Goal: Task Accomplishment & Management: Use online tool/utility

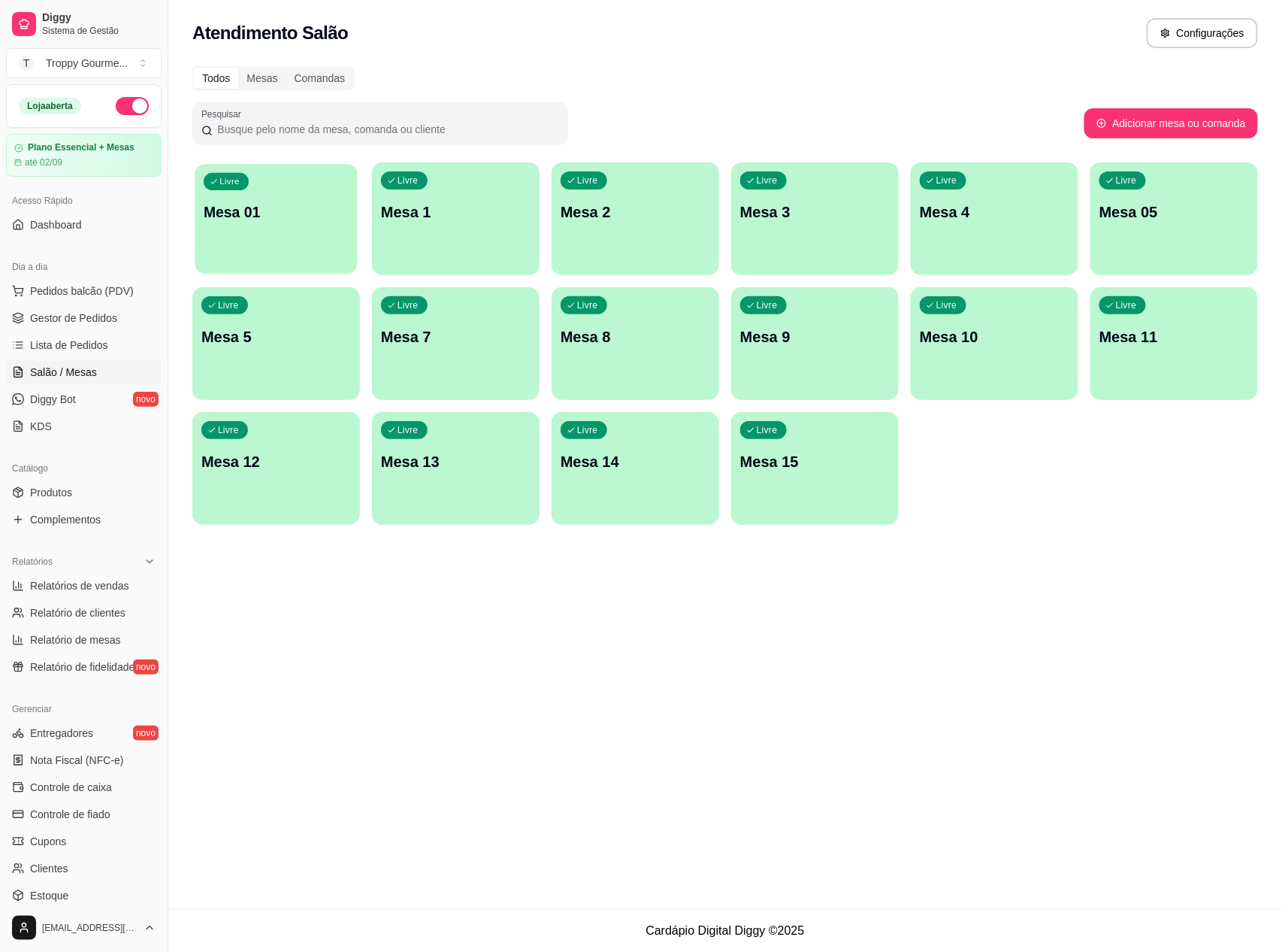
click at [256, 220] on p "Mesa 01" at bounding box center [276, 212] width 145 height 21
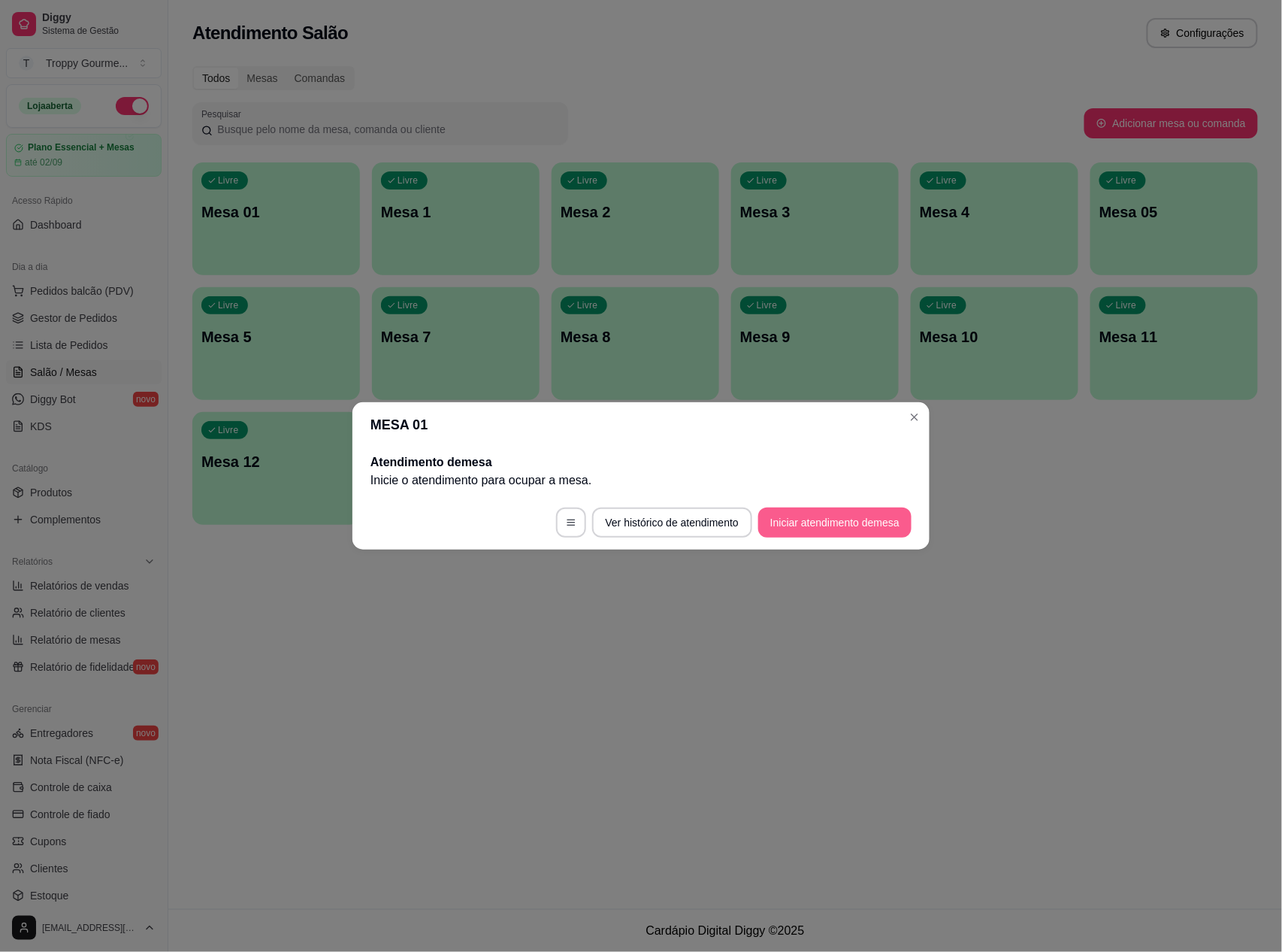
click at [782, 518] on button "Iniciar atendimento de mesa" at bounding box center [835, 523] width 153 height 30
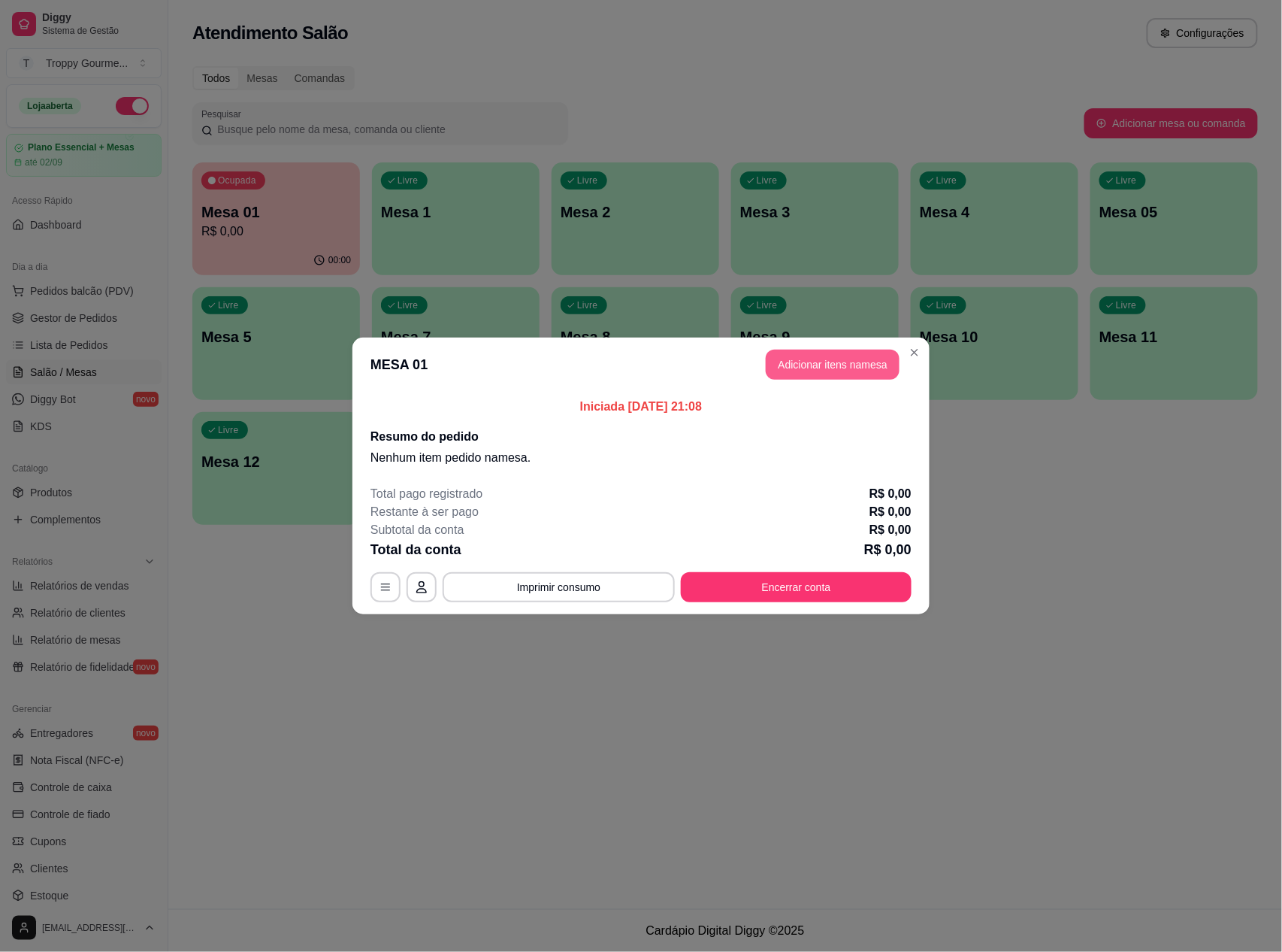
click at [845, 356] on button "Adicionar itens na mesa" at bounding box center [833, 365] width 134 height 30
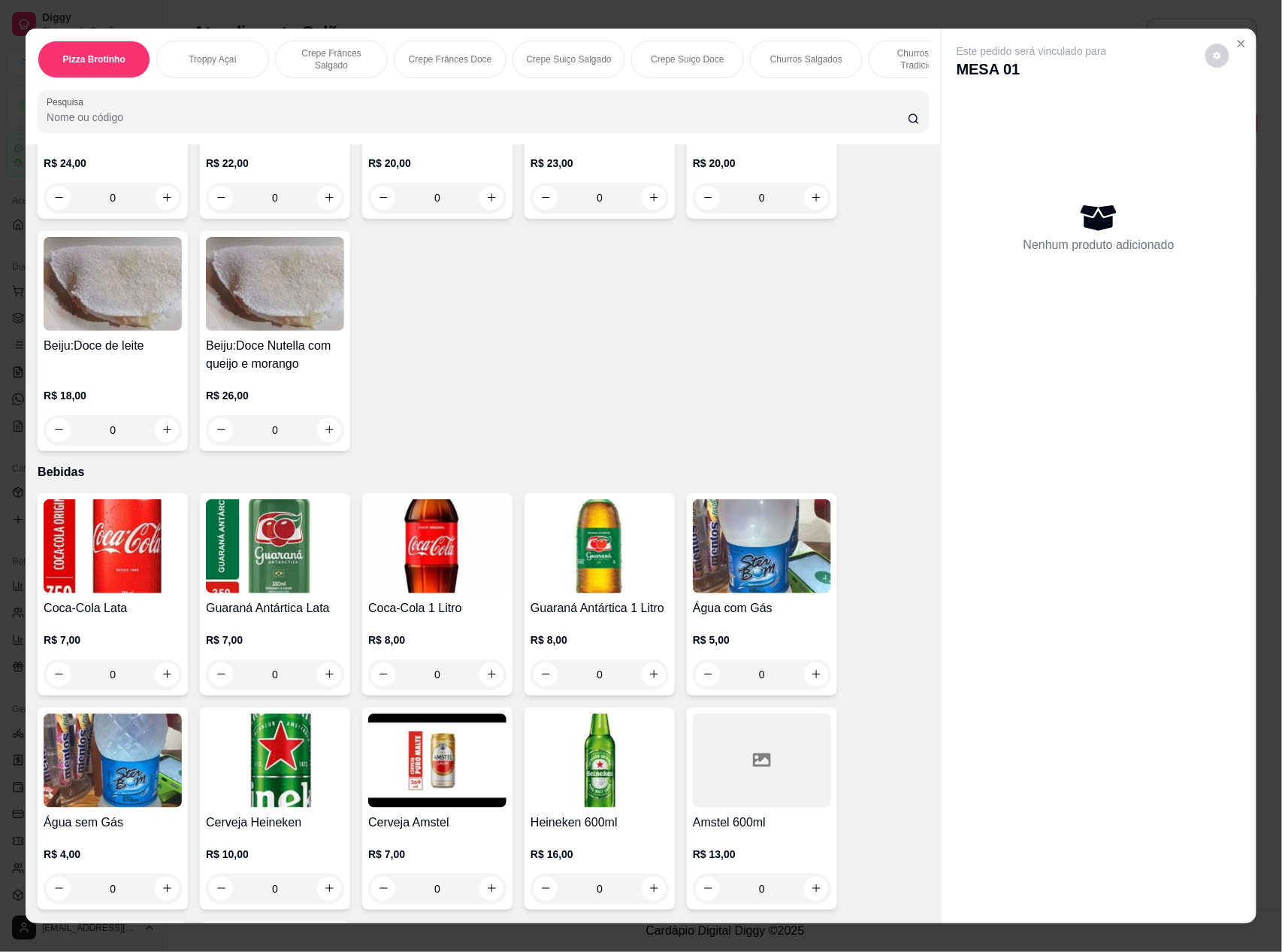
scroll to position [4017, 0]
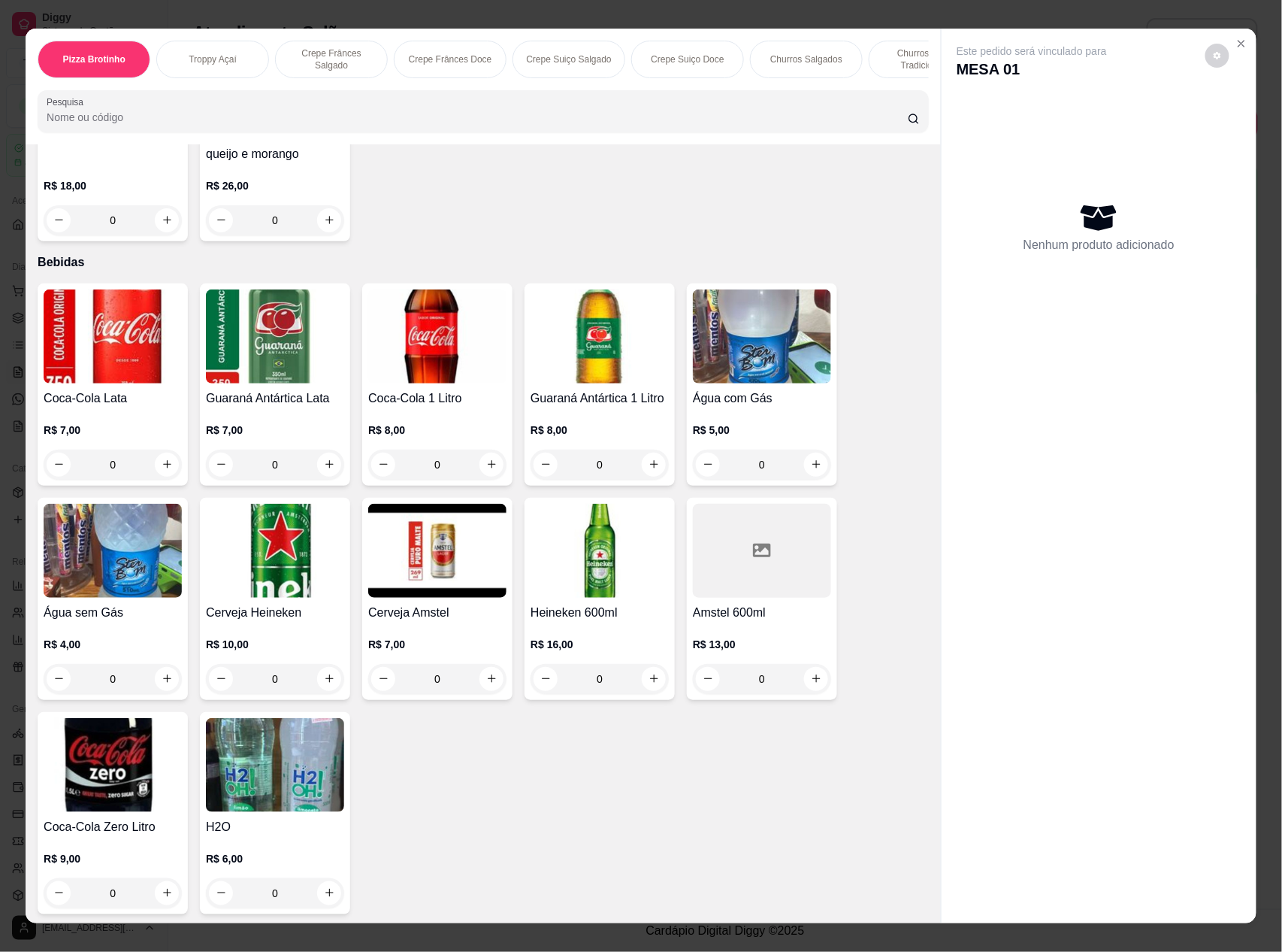
click at [596, 544] on img at bounding box center [599, 550] width 139 height 94
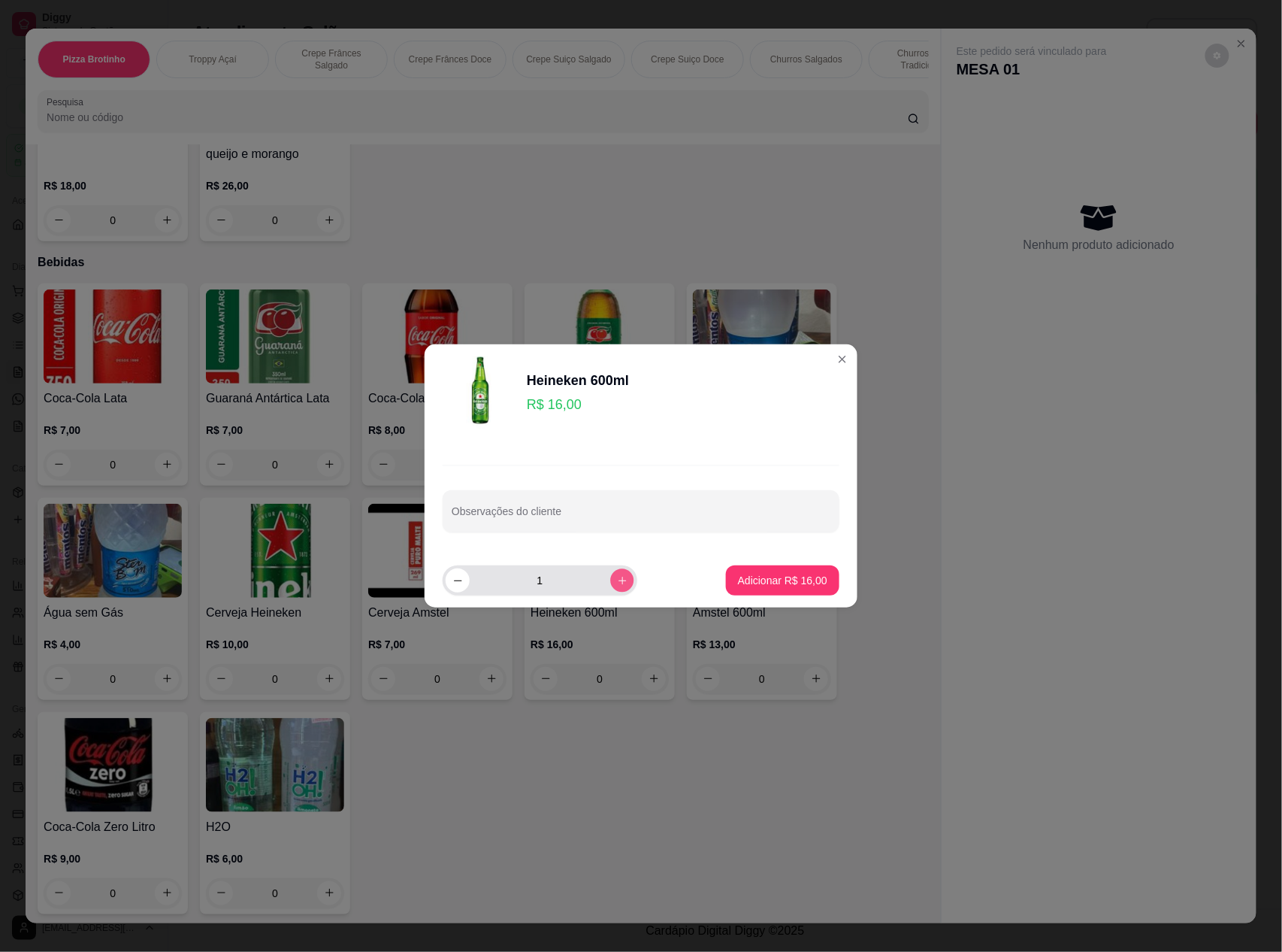
click at [617, 579] on icon "increase-product-quantity" at bounding box center [623, 581] width 12 height 12
type input "2"
click at [765, 572] on button "Adicionar R$ 32,00" at bounding box center [783, 581] width 114 height 30
type input "2"
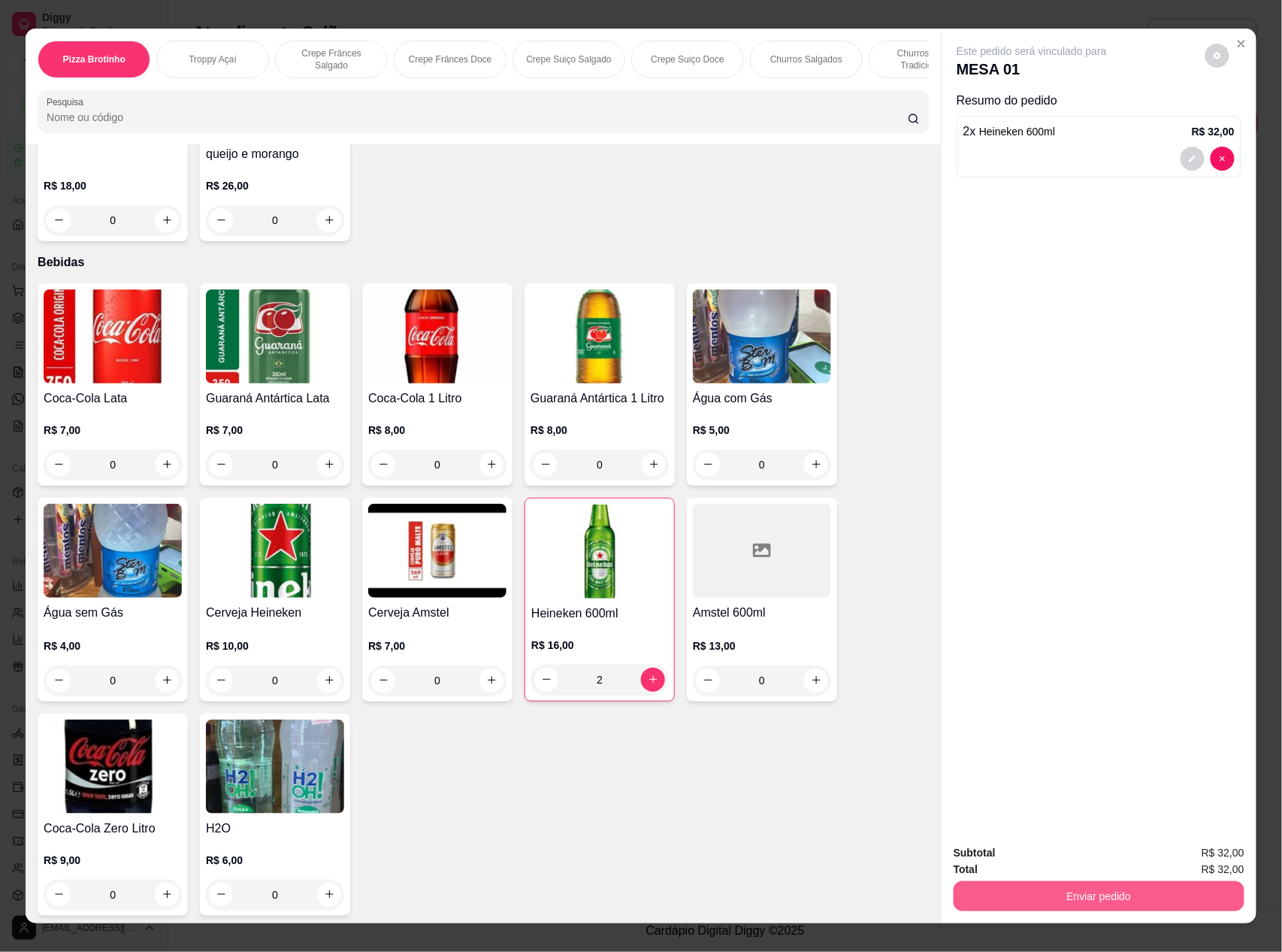
click at [1015, 900] on button "Enviar pedido" at bounding box center [1099, 897] width 291 height 30
click at [1014, 858] on button "Não registrar e enviar pedido" at bounding box center [1049, 859] width 152 height 28
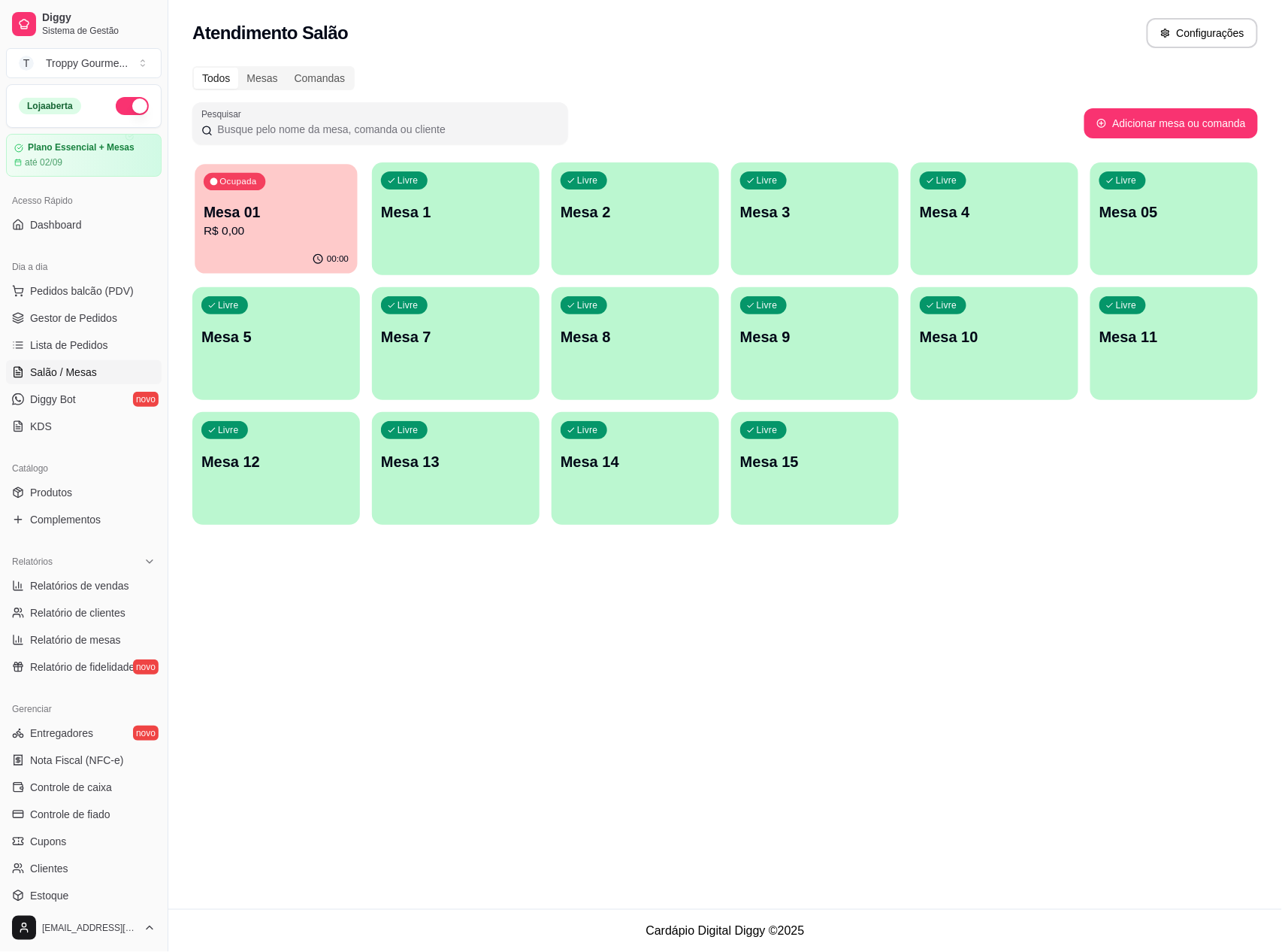
click at [310, 237] on p "R$ 0,00" at bounding box center [276, 231] width 145 height 17
click at [471, 226] on div "Livre Mesa 1" at bounding box center [455, 209] width 167 height 95
click at [278, 250] on div "00:14" at bounding box center [276, 259] width 162 height 29
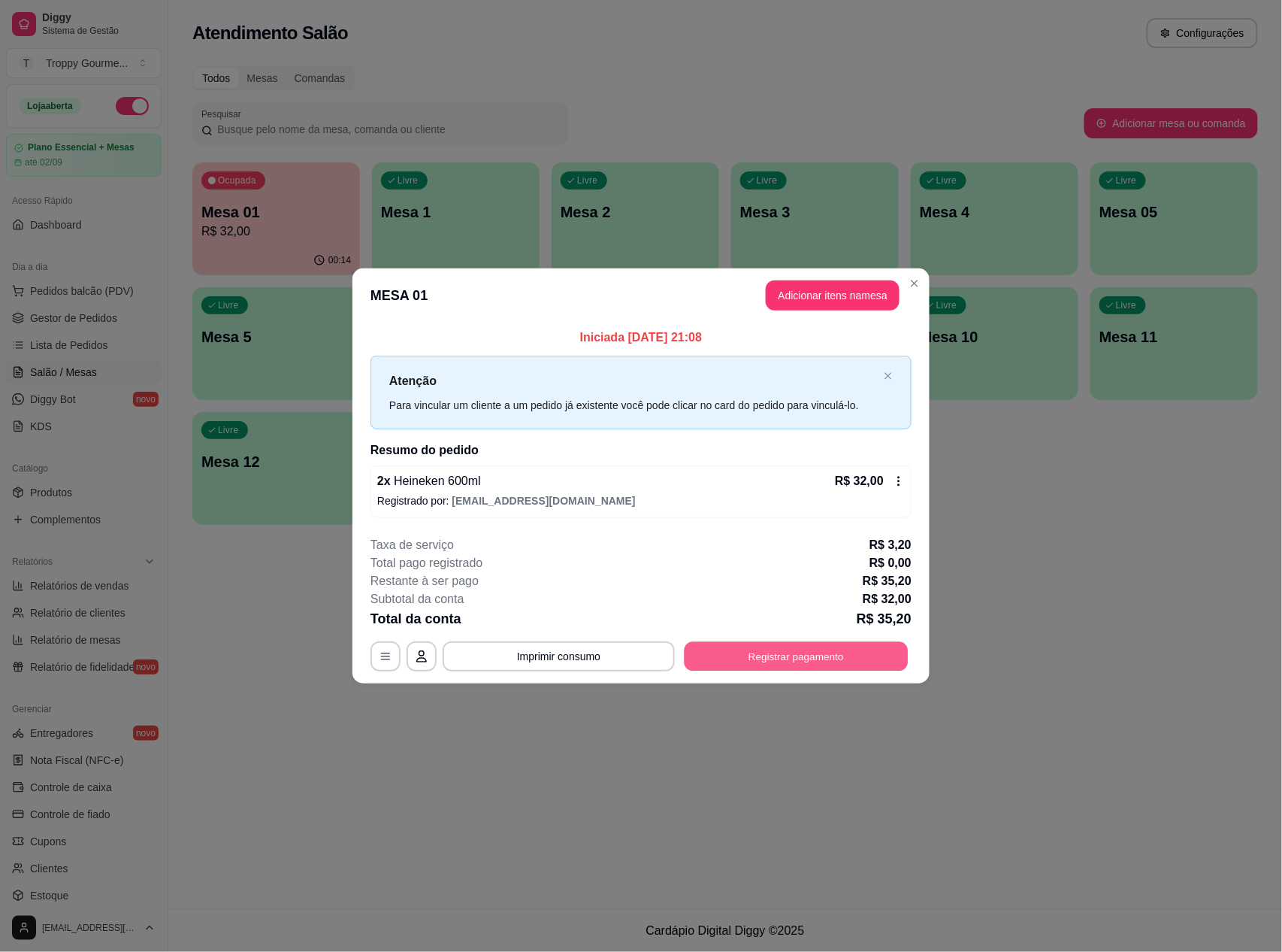
click at [864, 650] on button "Registrar pagamento" at bounding box center [796, 656] width 224 height 30
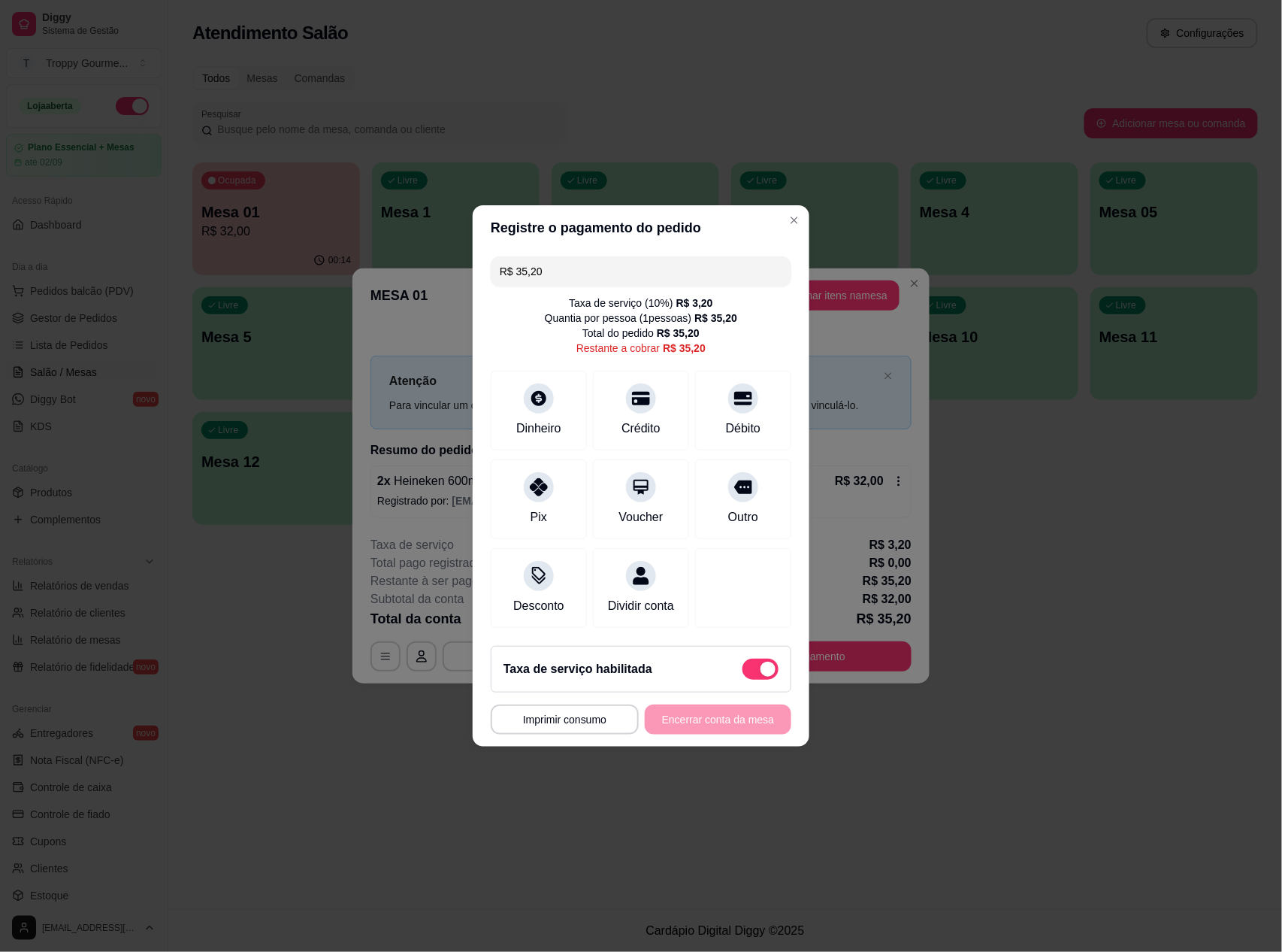
click at [760, 676] on span at bounding box center [768, 668] width 15 height 15
click at [751, 676] on input "checkbox" at bounding box center [746, 676] width 10 height 10
checkbox input "true"
type input "R$ 32,00"
checkbox input "false"
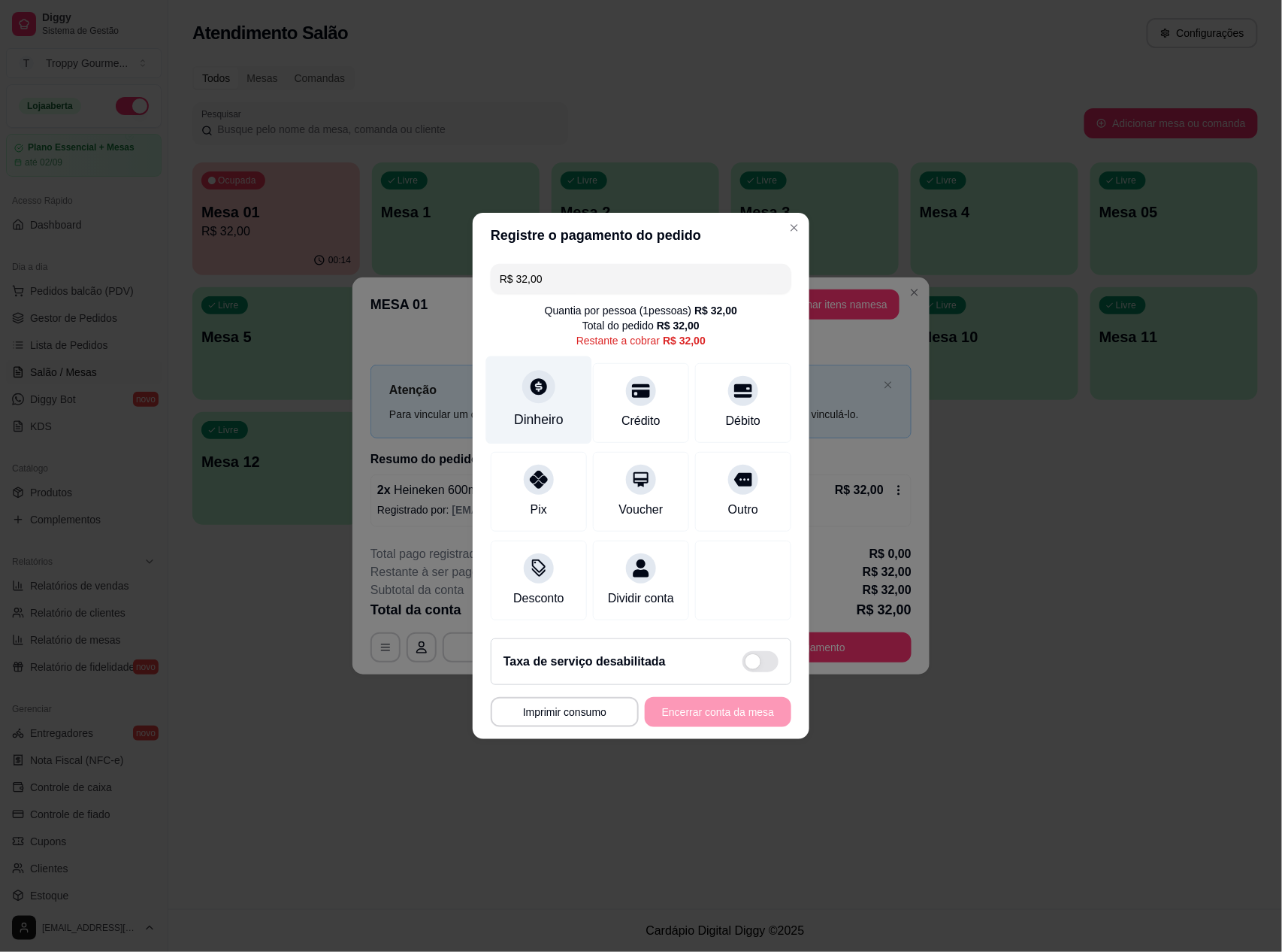
click at [535, 377] on icon at bounding box center [539, 387] width 20 height 20
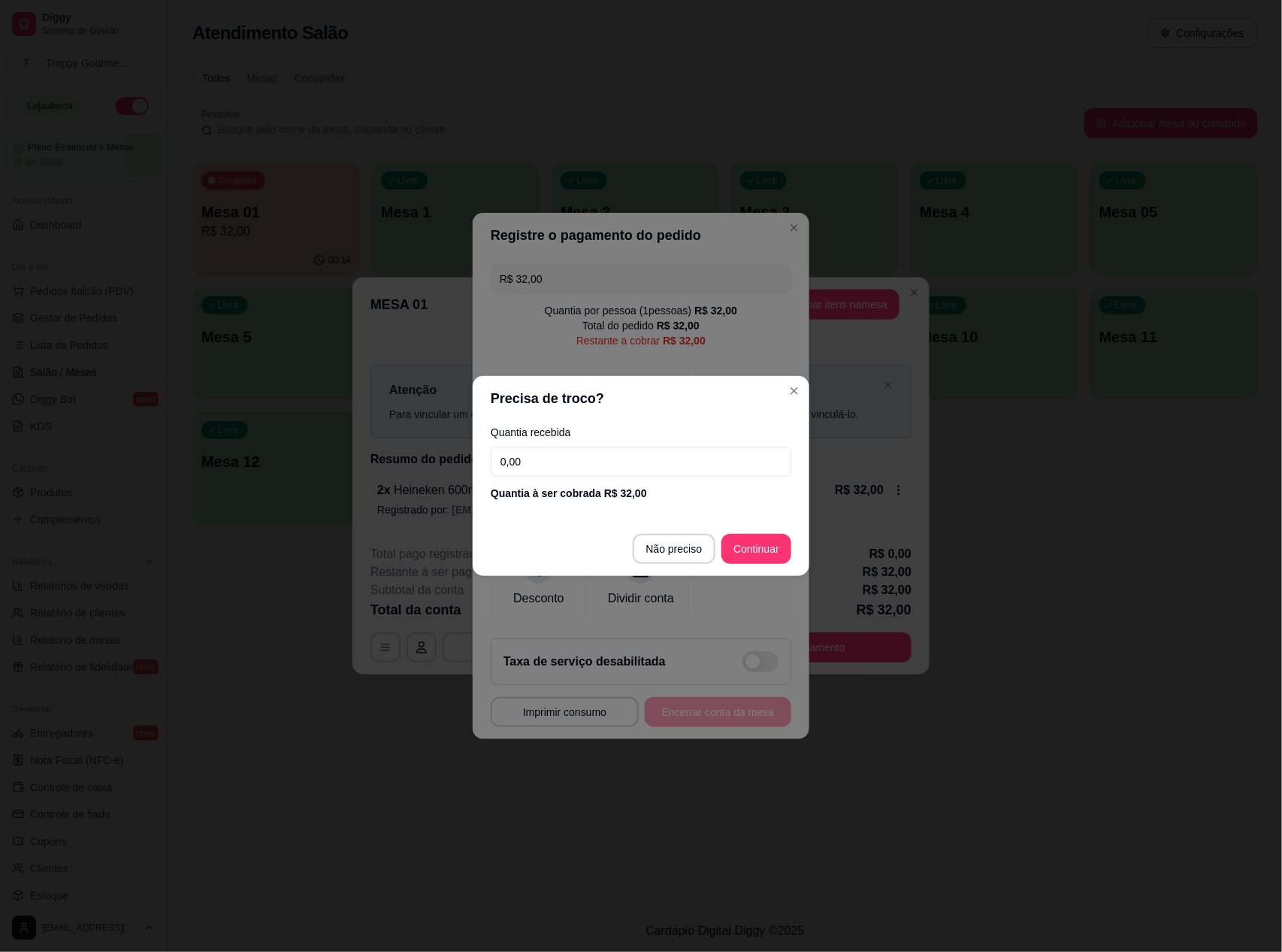
click at [551, 470] on input "0,00" at bounding box center [641, 462] width 301 height 30
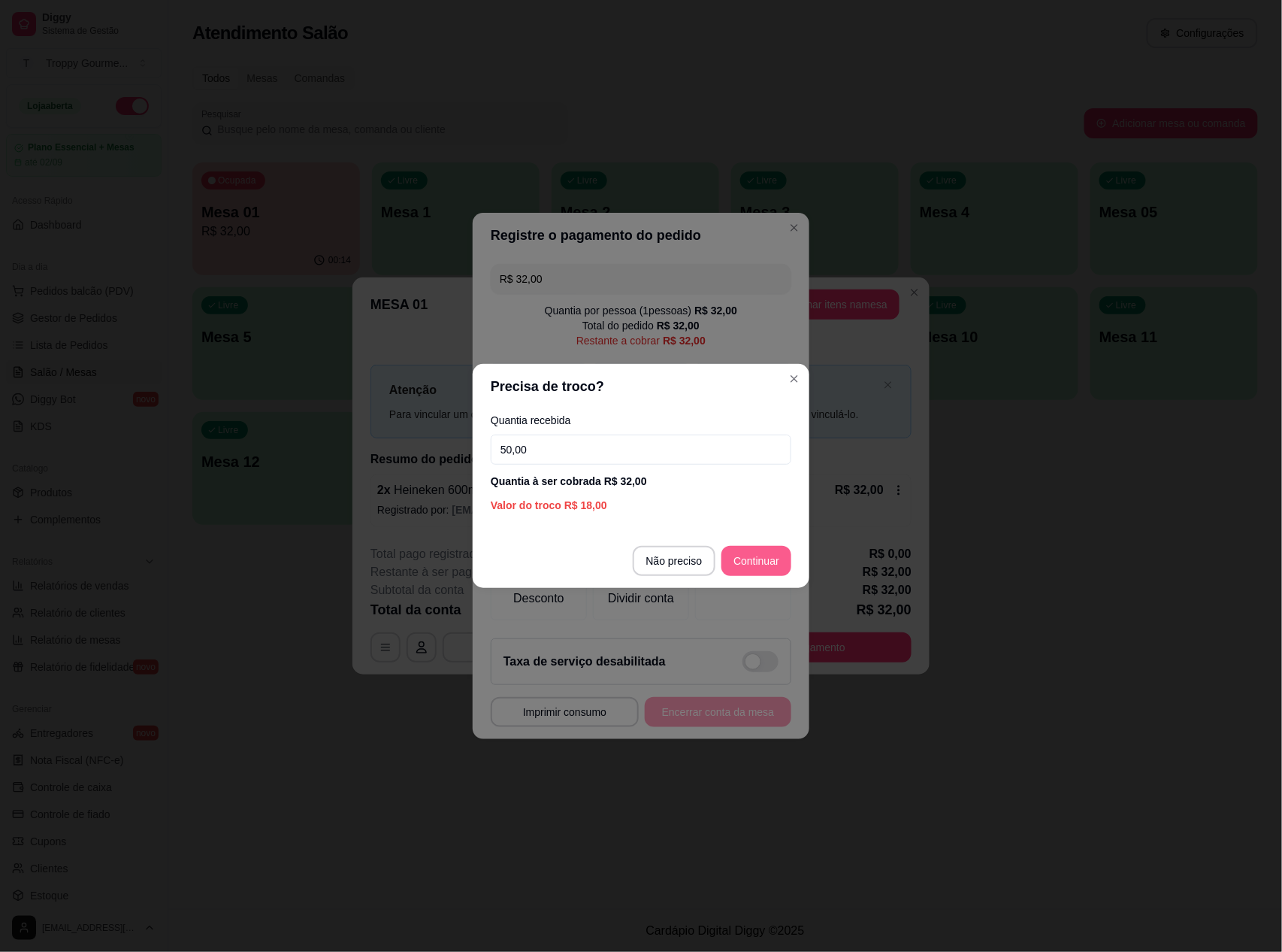
type input "50,00"
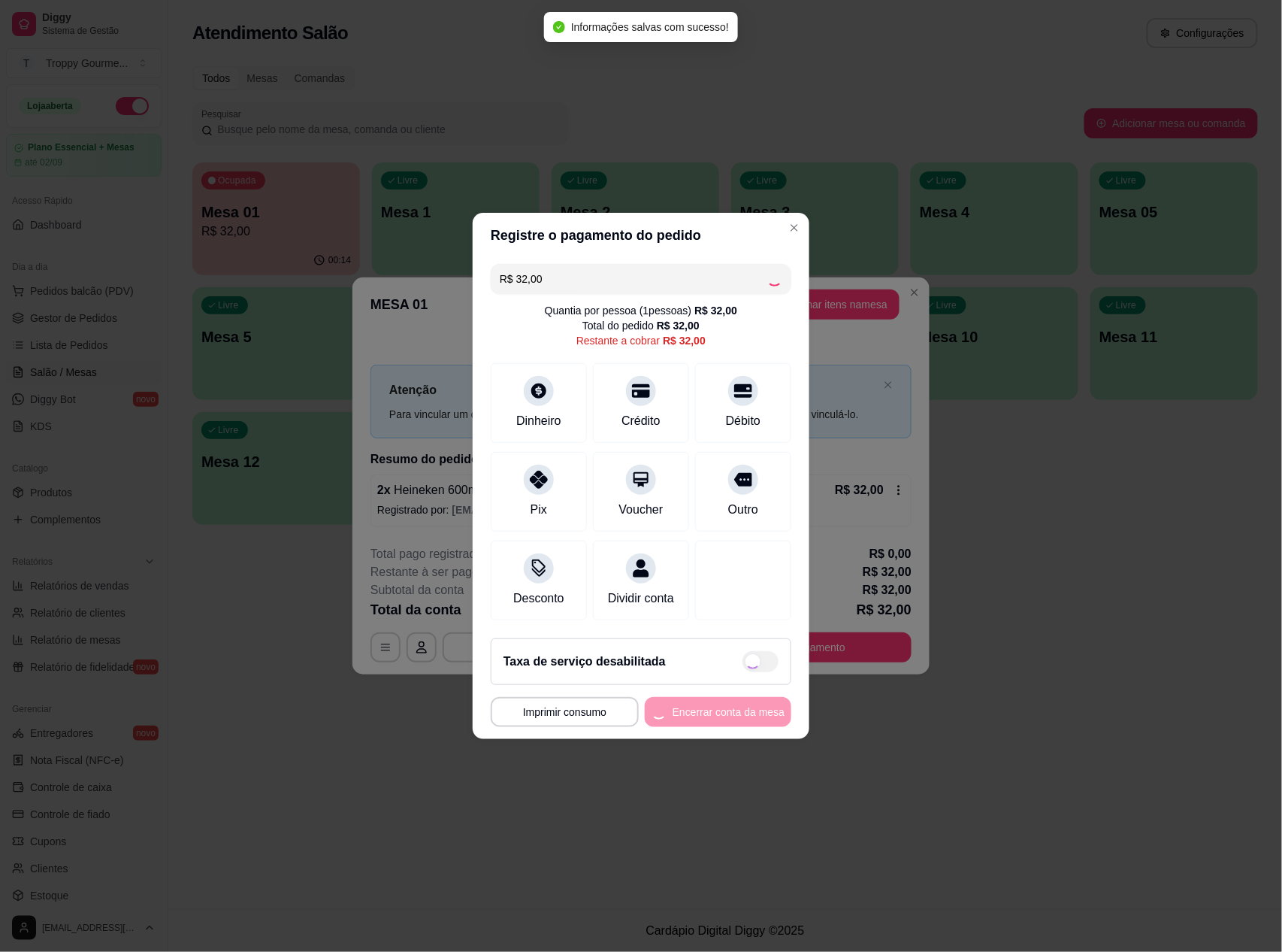
type input "R$ 0,00"
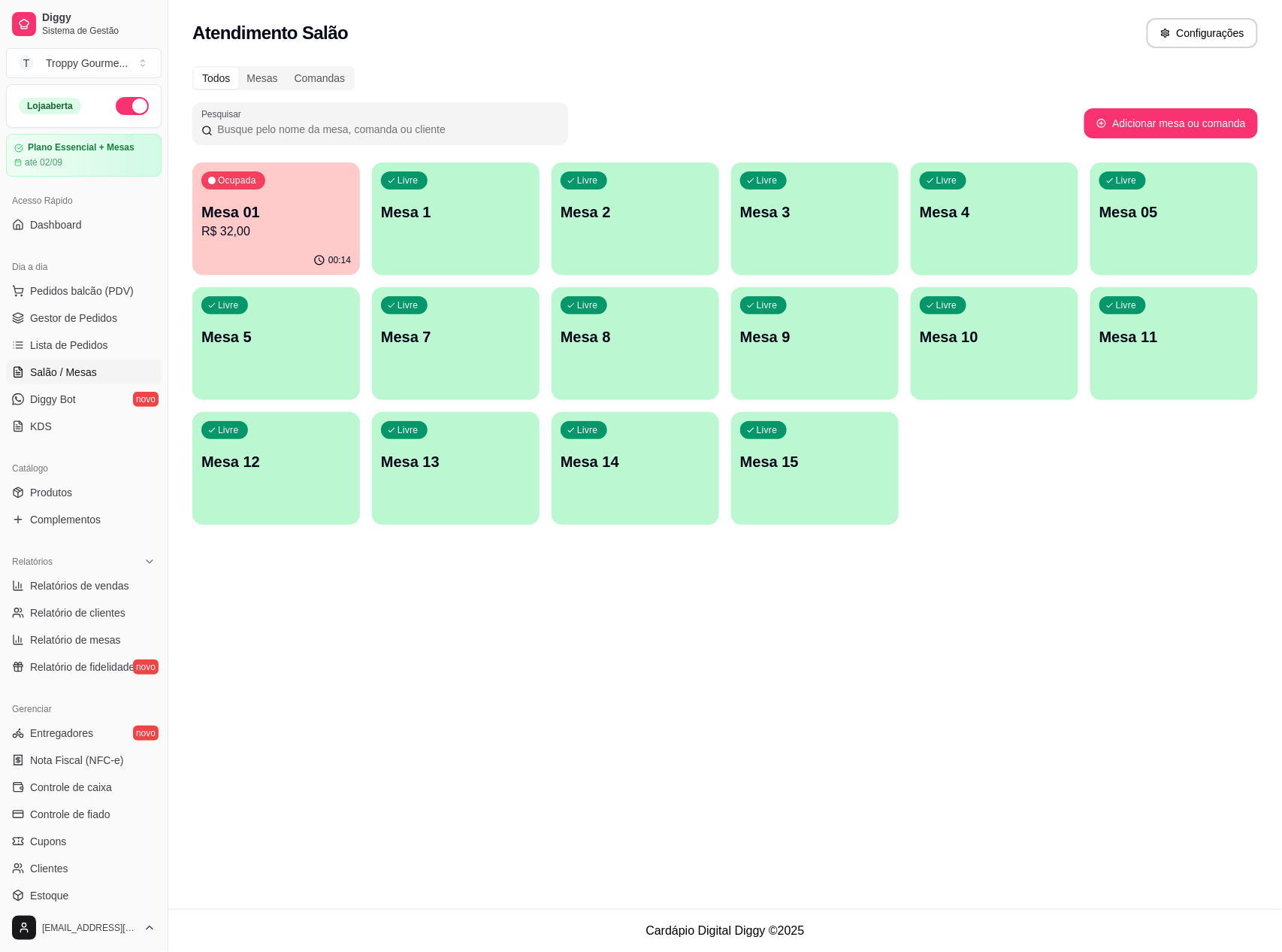
click at [293, 232] on p "R$ 32,00" at bounding box center [276, 232] width 149 height 18
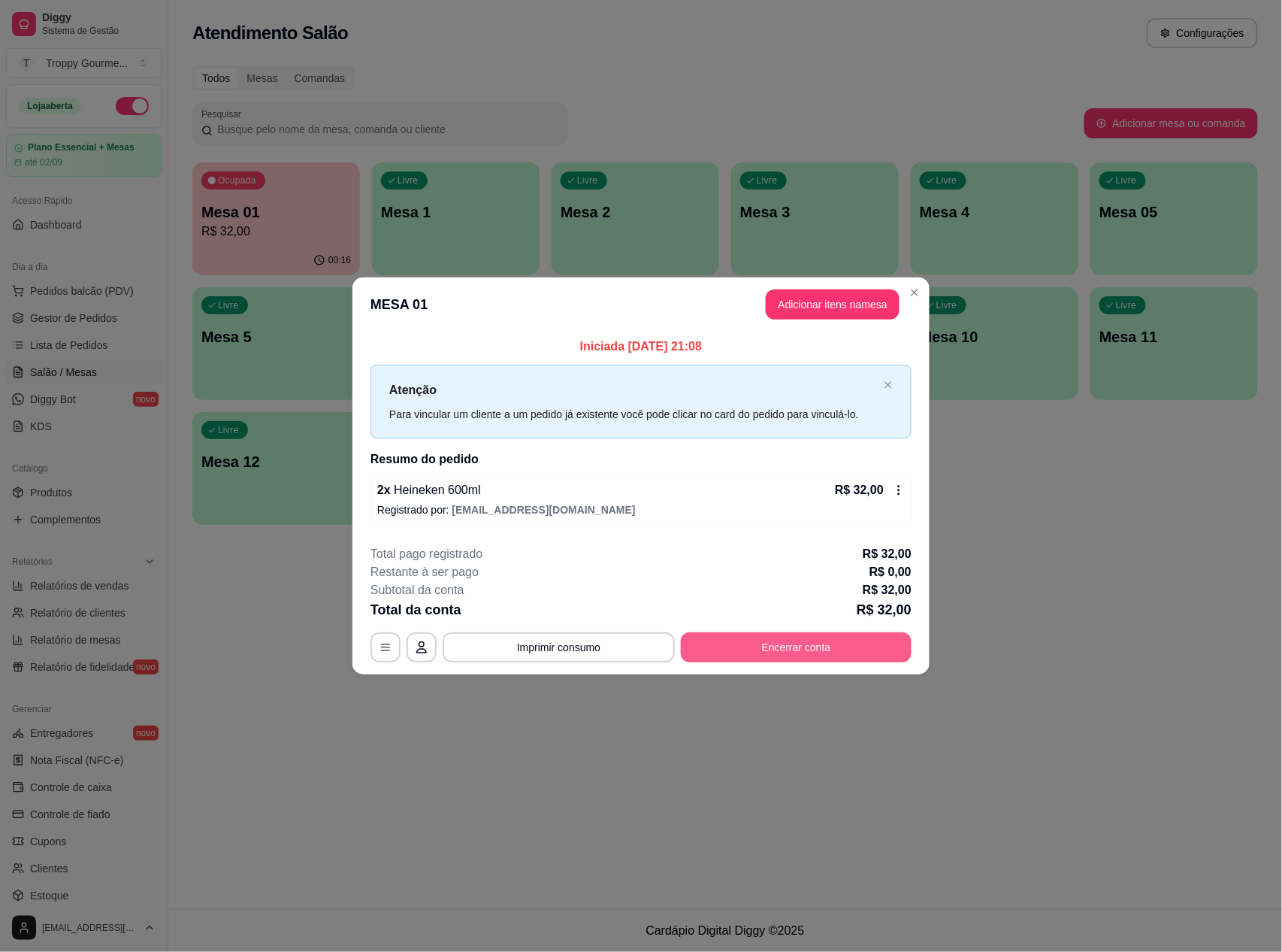
click at [705, 636] on button "Encerrar conta" at bounding box center [796, 648] width 231 height 30
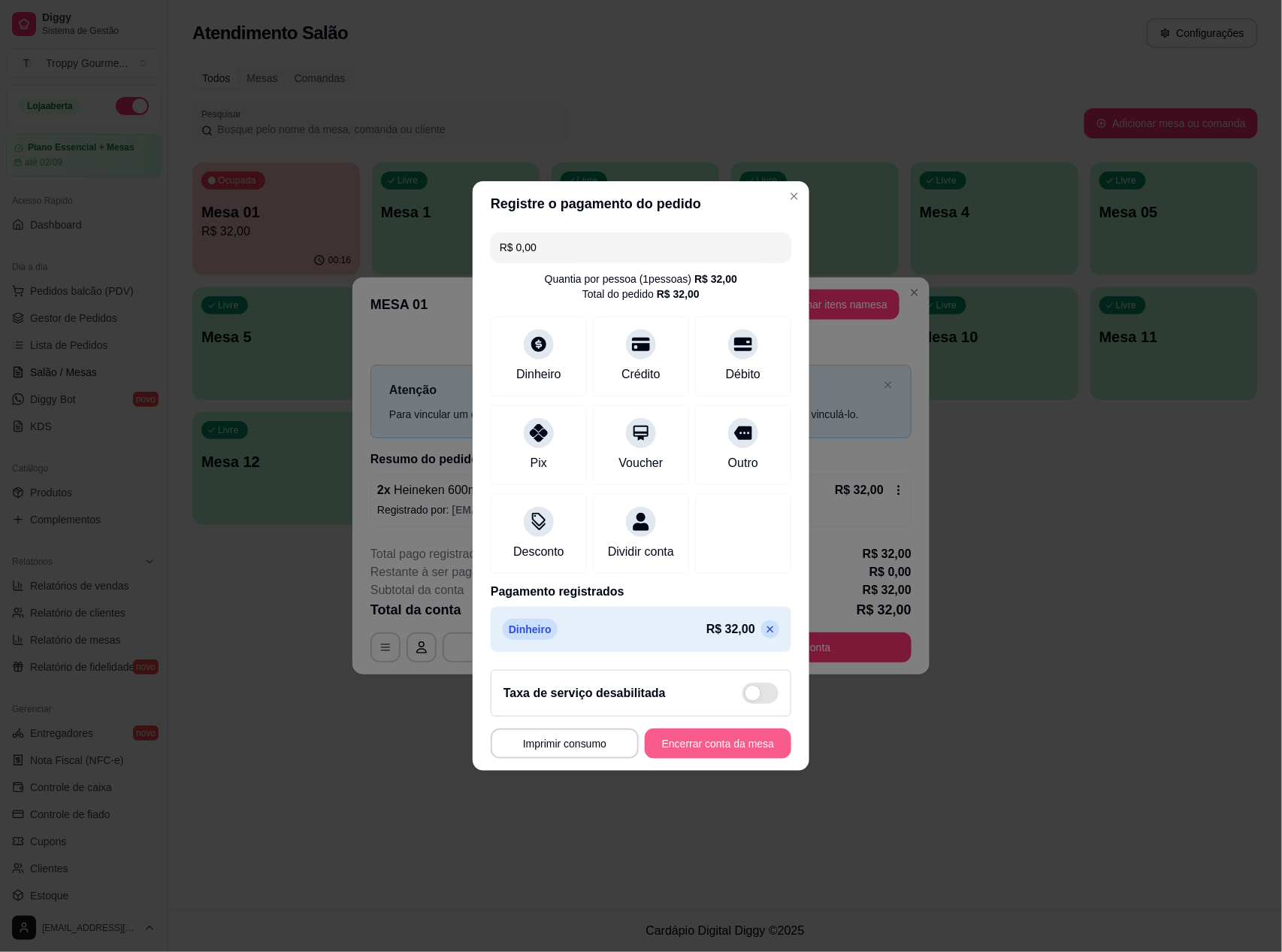
click at [732, 752] on button "Encerrar conta da mesa" at bounding box center [718, 744] width 147 height 30
